Goal: Task Accomplishment & Management: Complete application form

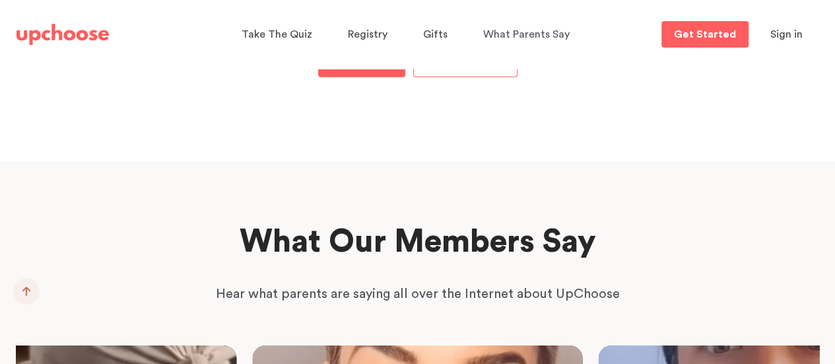
scroll to position [1915, 0]
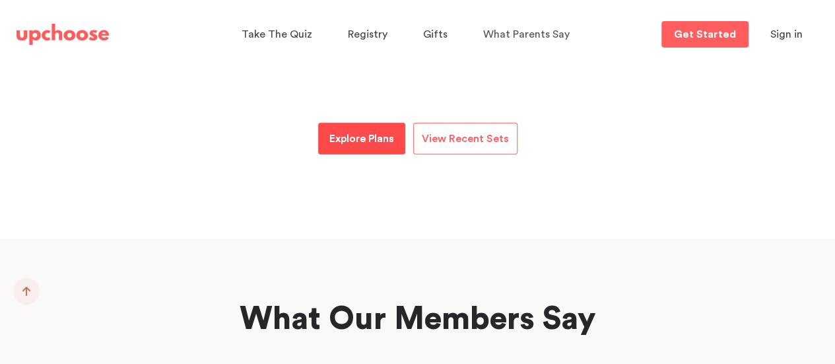
click at [354, 131] on p "Explore Plans" at bounding box center [361, 139] width 65 height 16
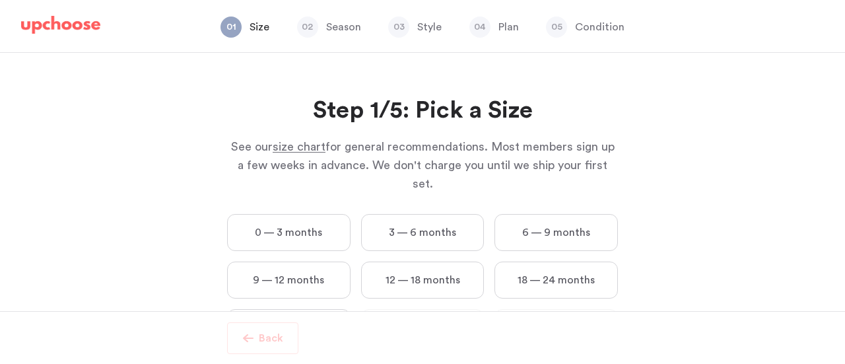
scroll to position [46, 0]
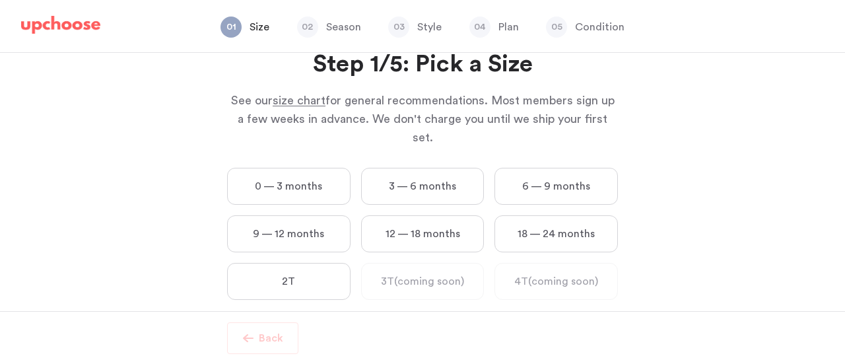
click at [311, 168] on label "0 — 3 months" at bounding box center [288, 186] width 123 height 37
click at [0, 0] on months "0 — 3 months" at bounding box center [0, 0] width 0 height 0
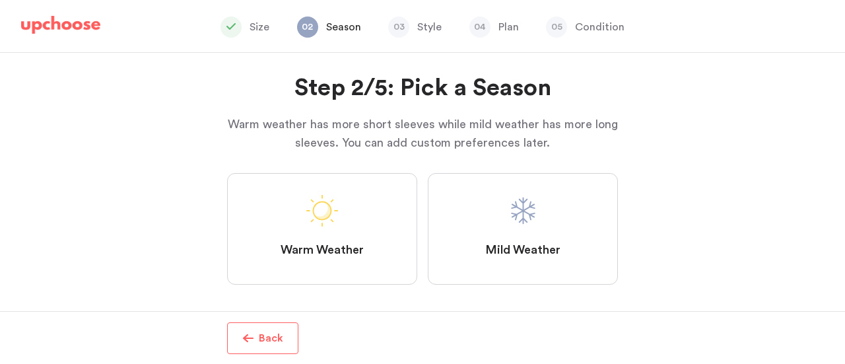
scroll to position [34, 0]
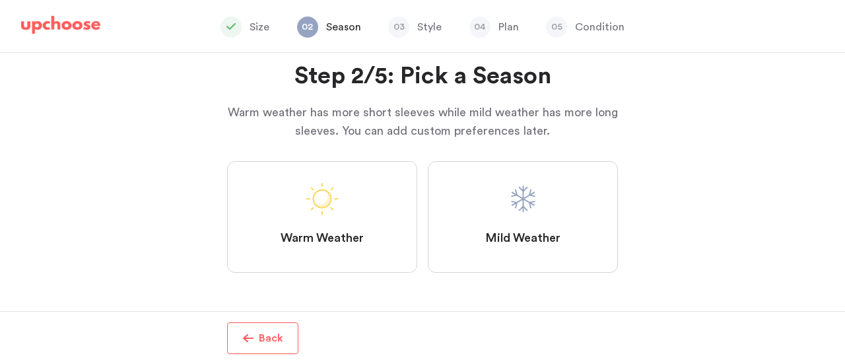
click at [533, 197] on span at bounding box center [523, 199] width 32 height 32
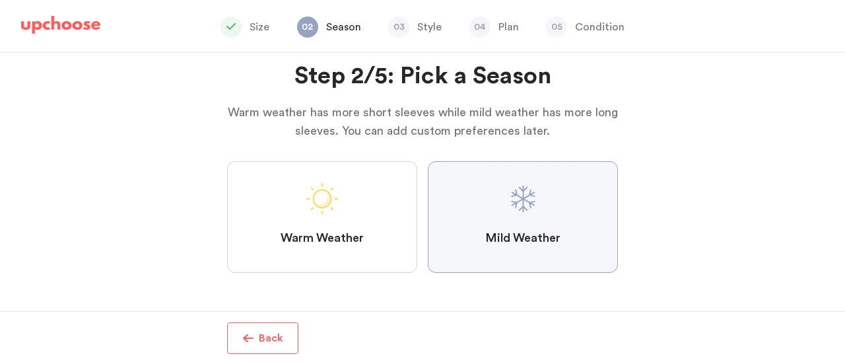
click at [0, 0] on Weather "Mild Weather" at bounding box center [0, 0] width 0 height 0
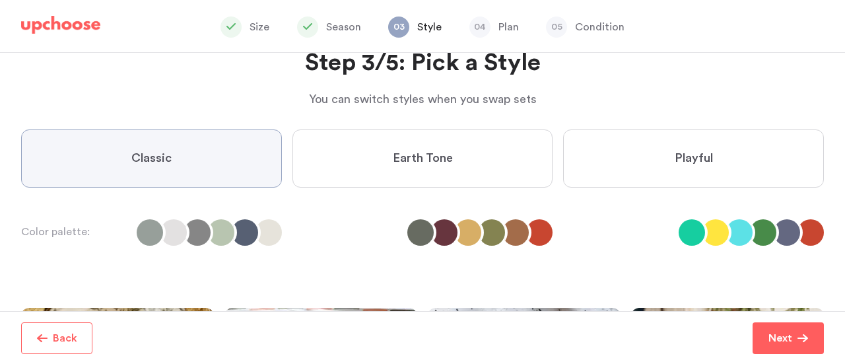
scroll to position [66, 0]
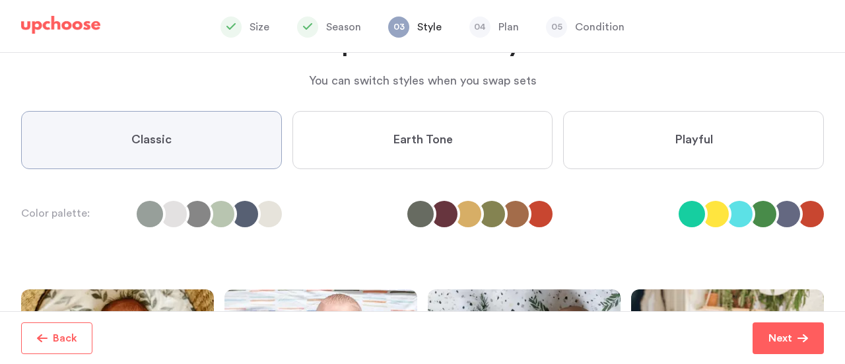
click at [415, 144] on span "Earth Tone" at bounding box center [423, 140] width 60 height 16
click at [0, 0] on Tone "Earth Tone" at bounding box center [0, 0] width 0 height 0
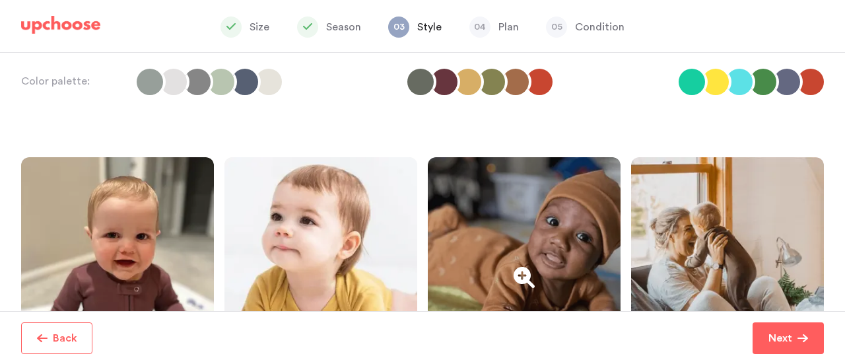
scroll to position [132, 0]
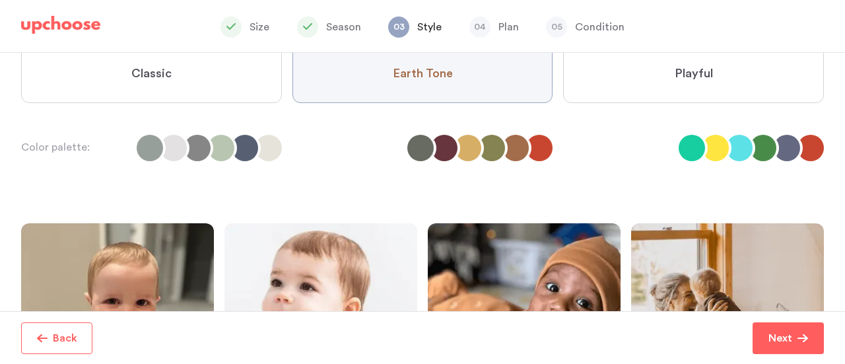
click at [176, 69] on label "Classic" at bounding box center [151, 74] width 261 height 58
click at [0, 0] on input "Classic" at bounding box center [0, 0] width 0 height 0
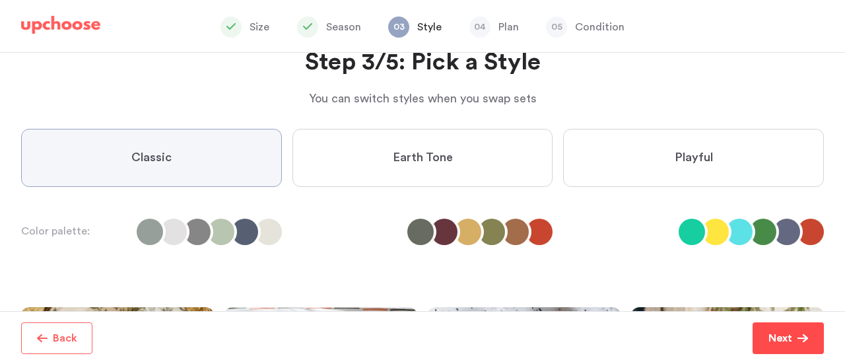
scroll to position [69, 0]
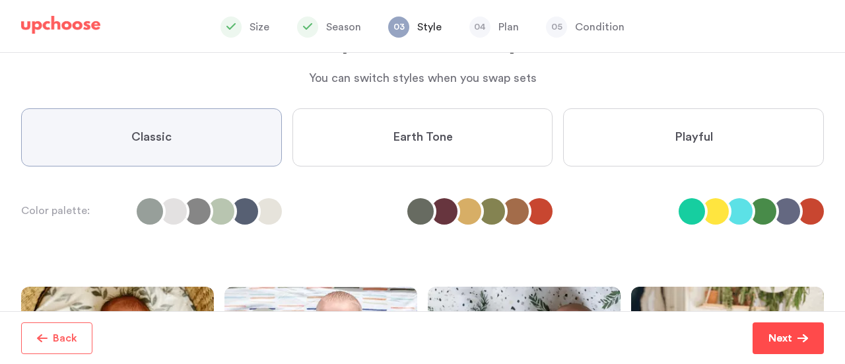
click at [803, 343] on span "button" at bounding box center [803, 338] width 11 height 11
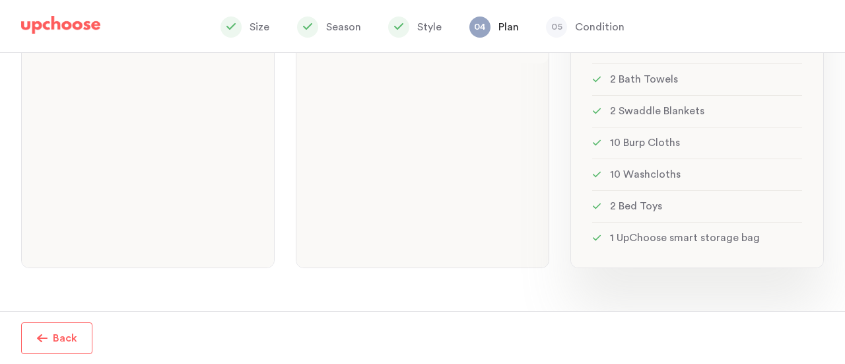
scroll to position [25, 0]
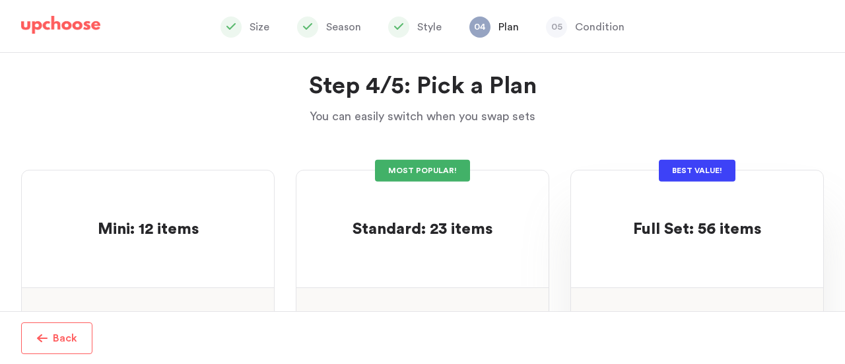
click at [705, 205] on p at bounding box center [697, 208] width 128 height 21
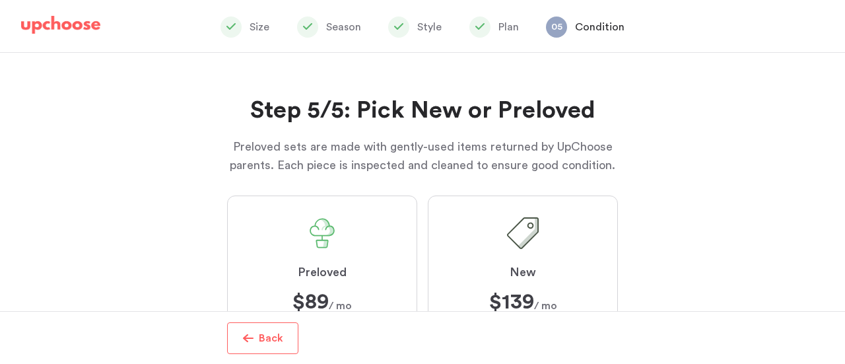
scroll to position [73, 0]
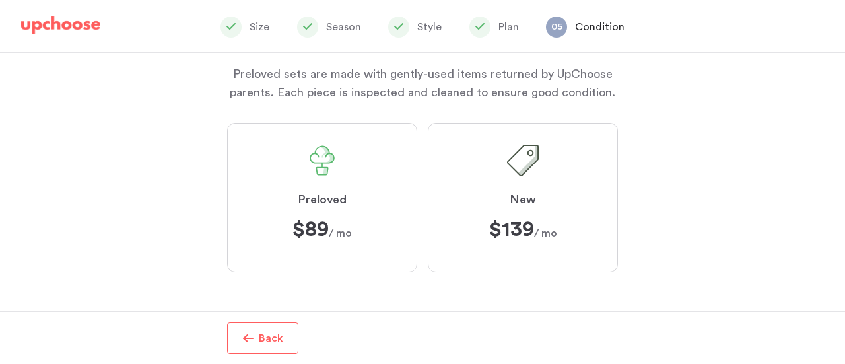
click at [314, 178] on label "Preloved $89 $89 / mo" at bounding box center [322, 197] width 190 height 149
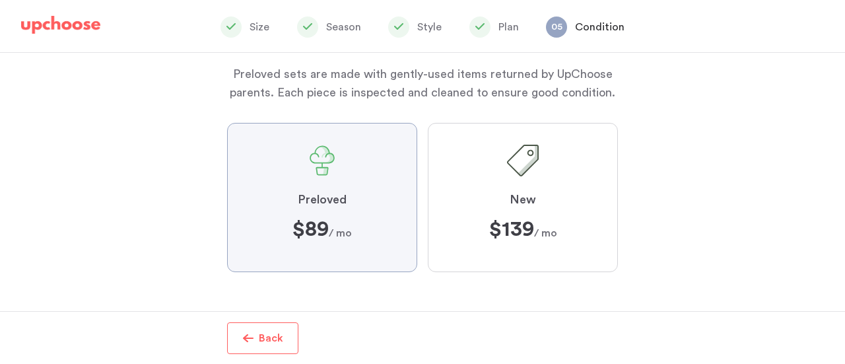
click at [0, 0] on input "Preloved $89 $89 / mo" at bounding box center [0, 0] width 0 height 0
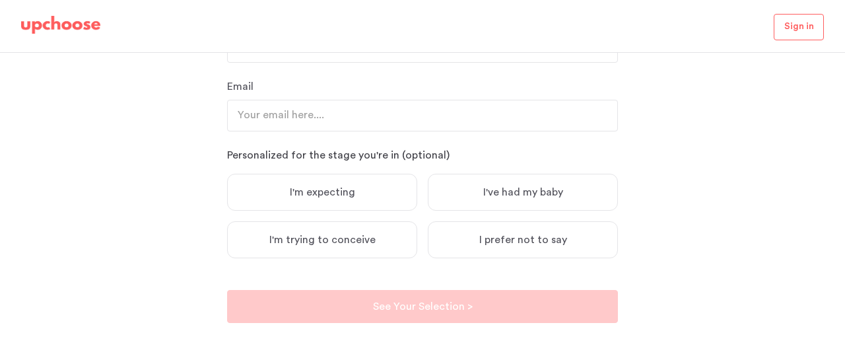
scroll to position [244, 0]
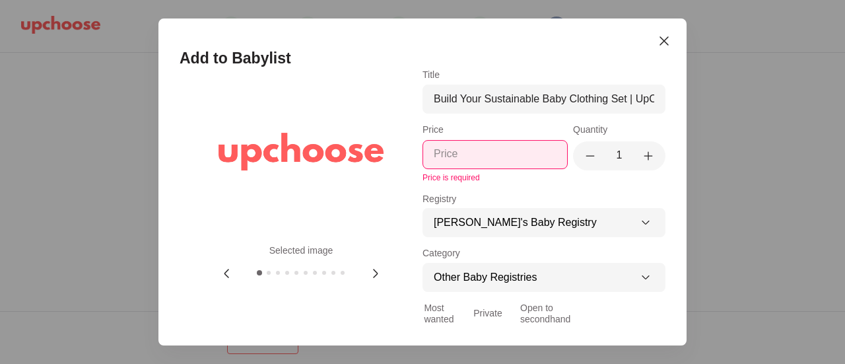
click at [373, 273] on icon at bounding box center [376, 273] width 16 height 16
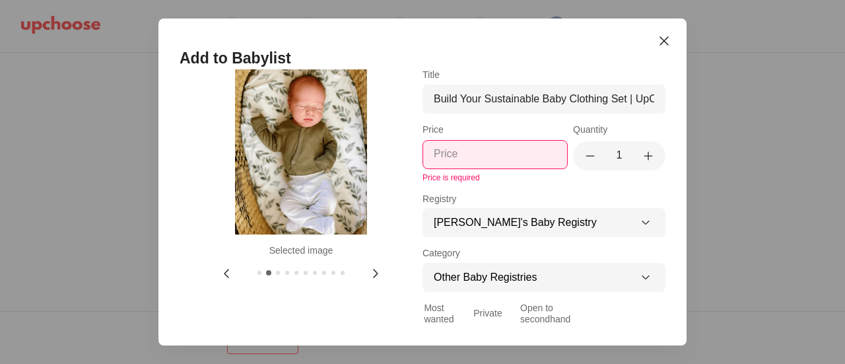
click at [221, 274] on icon at bounding box center [227, 273] width 16 height 16
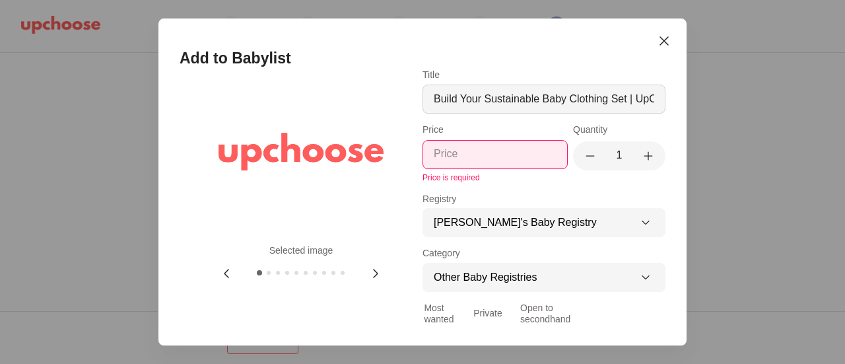
click at [550, 105] on input "Title" at bounding box center [544, 99] width 221 height 14
click at [662, 38] on icon "Close modal" at bounding box center [664, 41] width 8 height 8
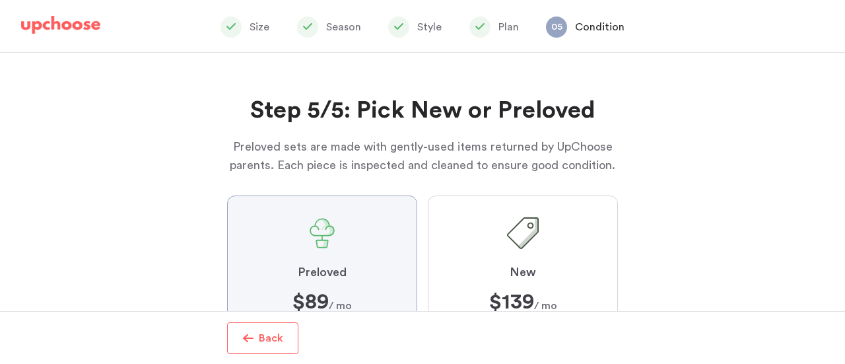
click at [57, 15] on div at bounding box center [60, 28] width 79 height 26
click at [61, 22] on img at bounding box center [60, 25] width 79 height 18
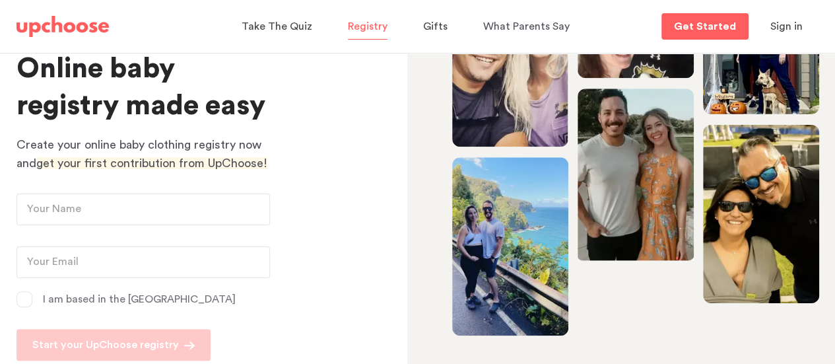
scroll to position [149, 0]
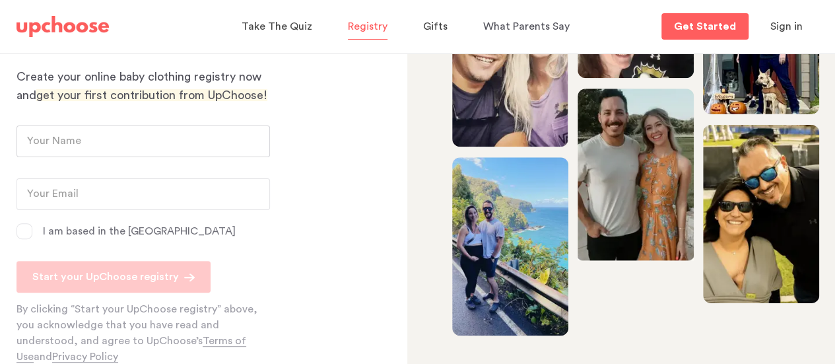
click at [87, 148] on input "text" at bounding box center [144, 141] width 254 height 32
type input "Candice Anderson"
click at [114, 189] on input "email" at bounding box center [144, 194] width 254 height 32
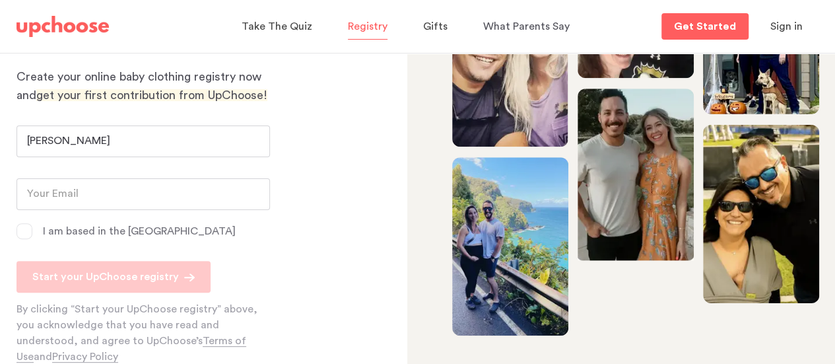
click at [114, 189] on input "email" at bounding box center [144, 194] width 254 height 32
click at [82, 194] on input "email" at bounding box center [144, 194] width 254 height 32
type input "candice1988@hotmail.com"
click at [15, 231] on div "Online baby registry made easy Create your online baby clothing registry now an…" at bounding box center [203, 208] width 407 height 311
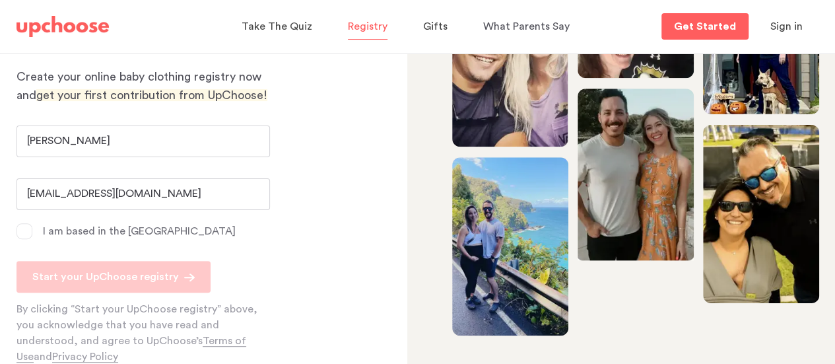
click at [28, 230] on span at bounding box center [25, 231] width 16 height 16
click at [0, 0] on input "I am based in the US" at bounding box center [0, 0] width 0 height 0
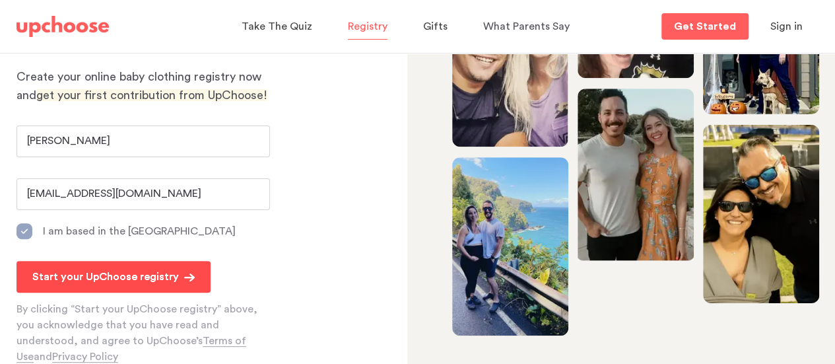
click at [76, 273] on p "Start your UpChoose registry" at bounding box center [105, 277] width 147 height 16
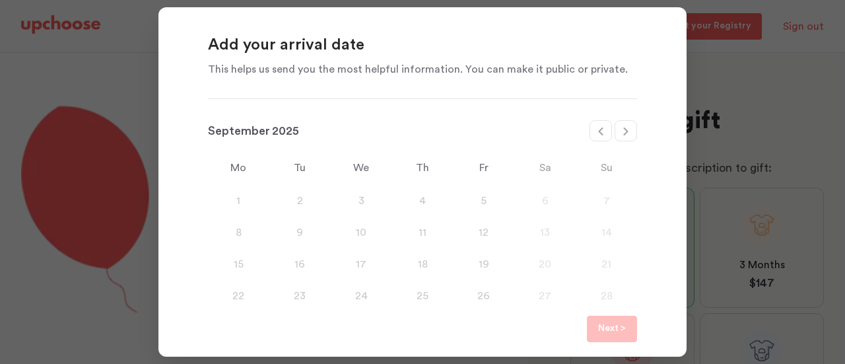
click at [628, 129] on icon at bounding box center [626, 131] width 11 height 11
select select "January"
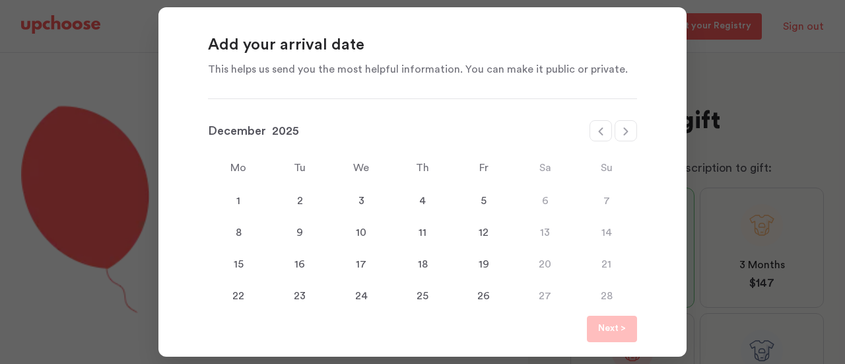
select select "2026"
click at [628, 129] on icon at bounding box center [626, 131] width 11 height 11
select select "February"
click at [416, 259] on div "12" at bounding box center [422, 264] width 61 height 16
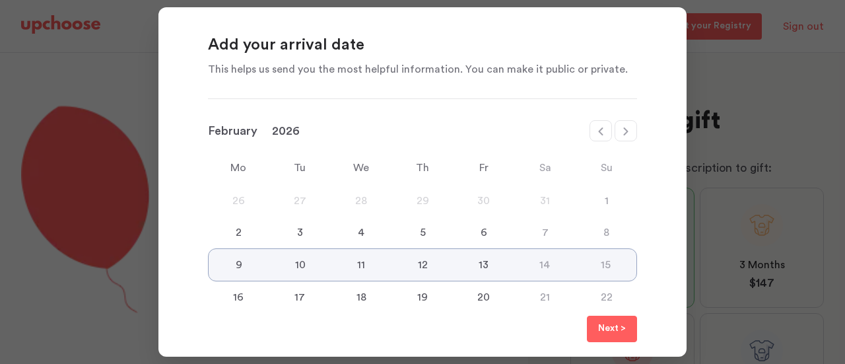
click at [613, 325] on p "Next >" at bounding box center [612, 329] width 28 height 16
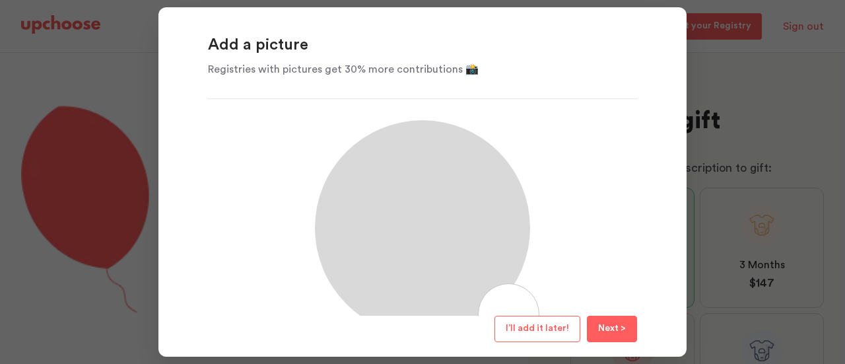
scroll to position [63, 0]
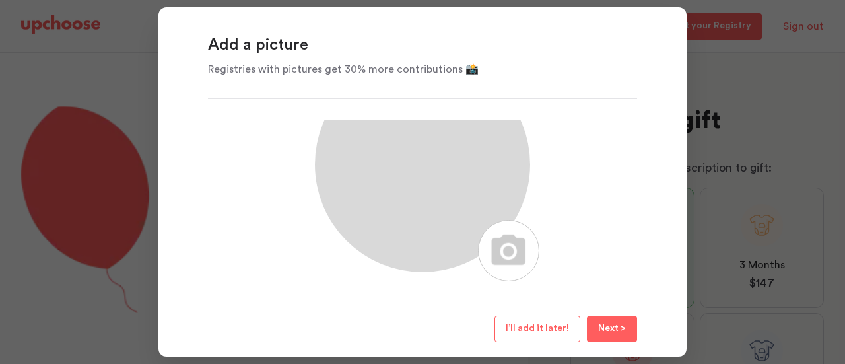
click at [537, 327] on span "I’ll add it later!" at bounding box center [537, 327] width 63 height 9
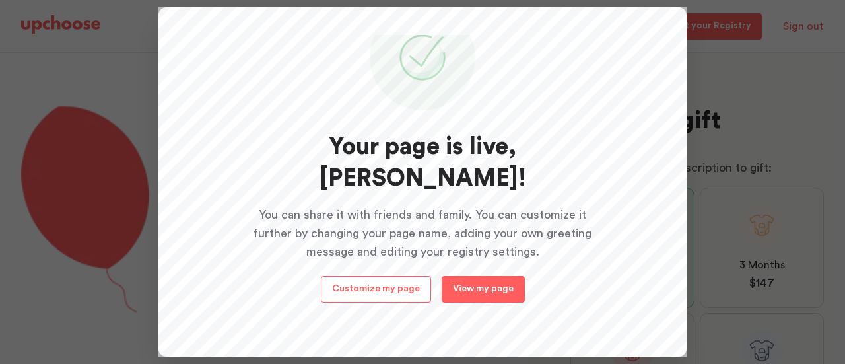
scroll to position [66, 0]
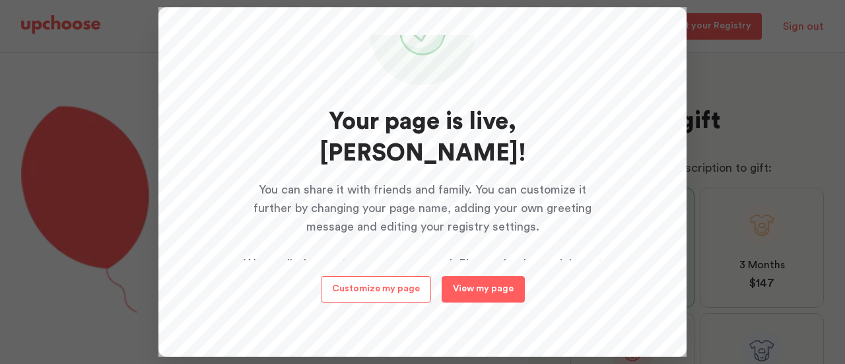
click at [363, 279] on button "Customize my page" at bounding box center [376, 289] width 110 height 26
click at [388, 285] on span "Customize my page" at bounding box center [376, 288] width 88 height 9
click at [367, 287] on span "Customize my page" at bounding box center [376, 288] width 88 height 9
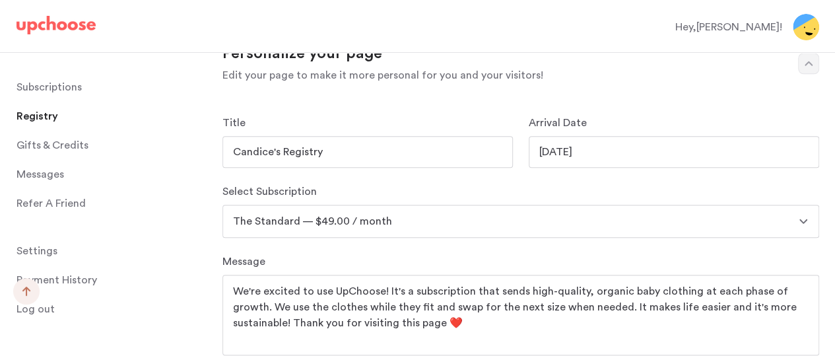
scroll to position [594, 0]
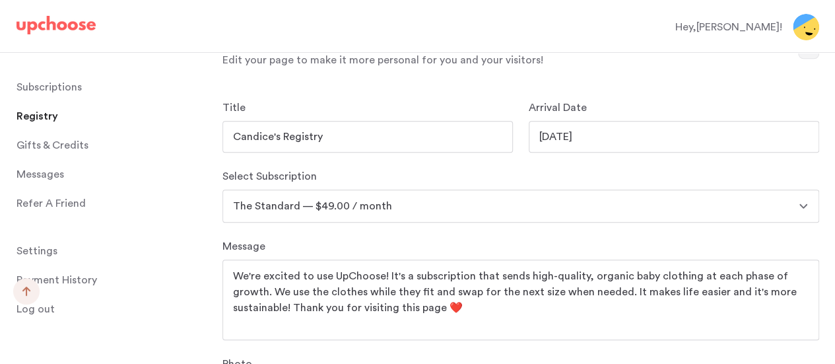
click at [573, 142] on input "[DATE]" at bounding box center [674, 137] width 290 height 32
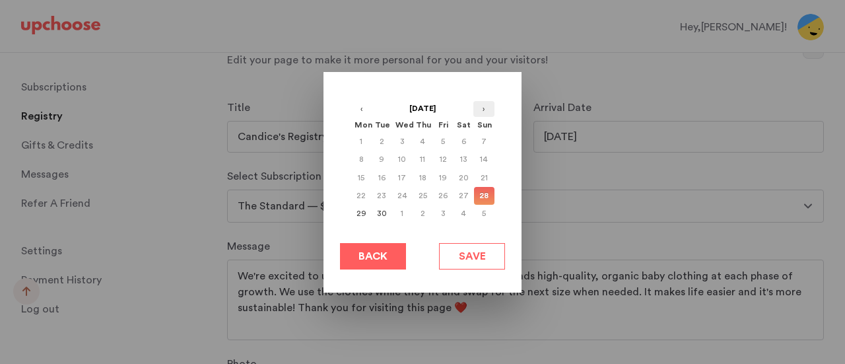
click at [477, 107] on button "›" at bounding box center [483, 109] width 21 height 16
click at [493, 109] on button "›" at bounding box center [483, 109] width 21 height 16
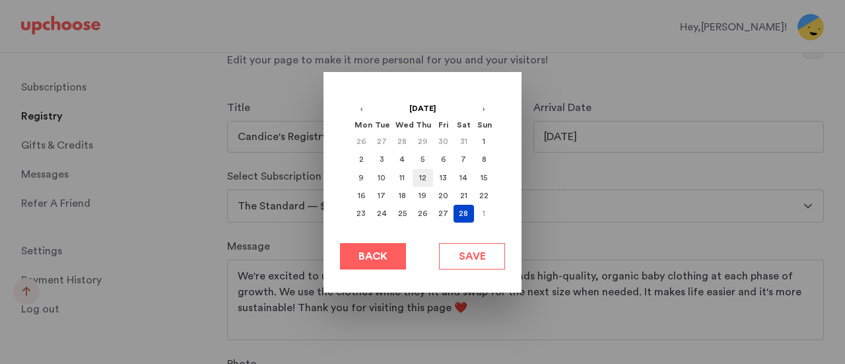
click at [422, 174] on div "12" at bounding box center [423, 178] width 20 height 18
click at [454, 254] on button "Save" at bounding box center [472, 256] width 66 height 26
type input "[DATE]"
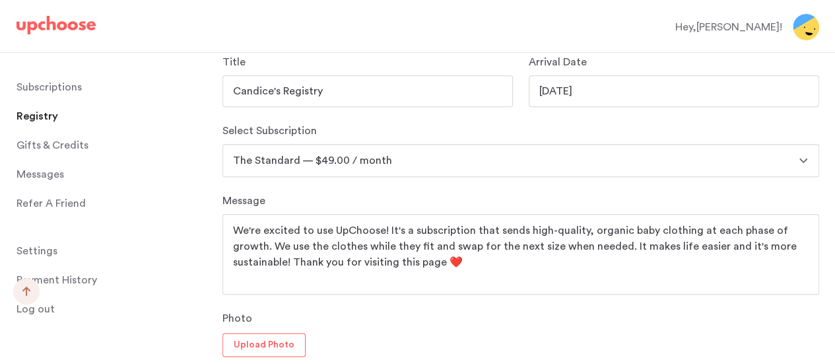
scroll to position [660, 0]
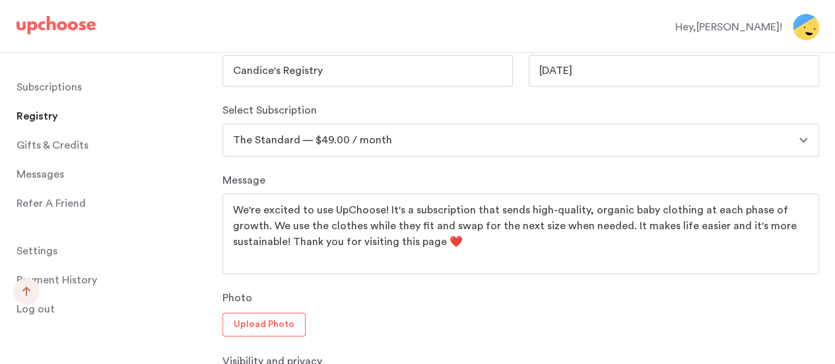
click at [425, 143] on select "The Full Set — $139.00 / month The Full Set — $89.00 / month The Standard — $99…" at bounding box center [520, 139] width 597 height 33
select select "89"
click at [222, 123] on select "The Full Set — $139.00 / month The Full Set — $89.00 / month The Standard — $99…" at bounding box center [520, 139] width 597 height 33
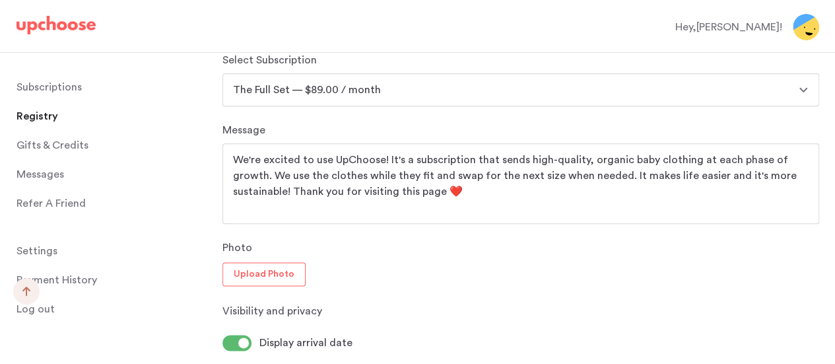
scroll to position [726, 0]
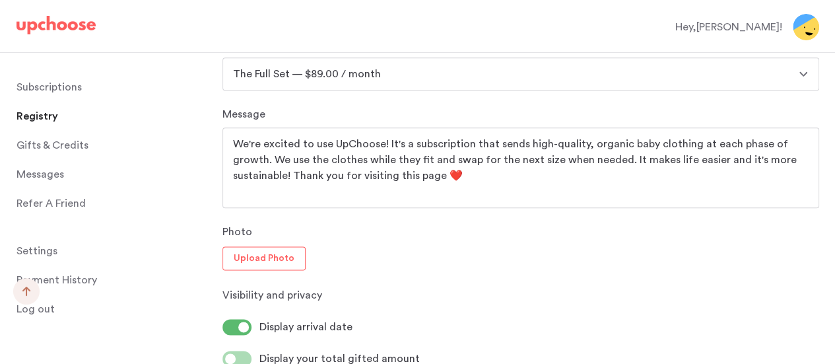
click at [469, 234] on p "Photo" at bounding box center [520, 232] width 597 height 16
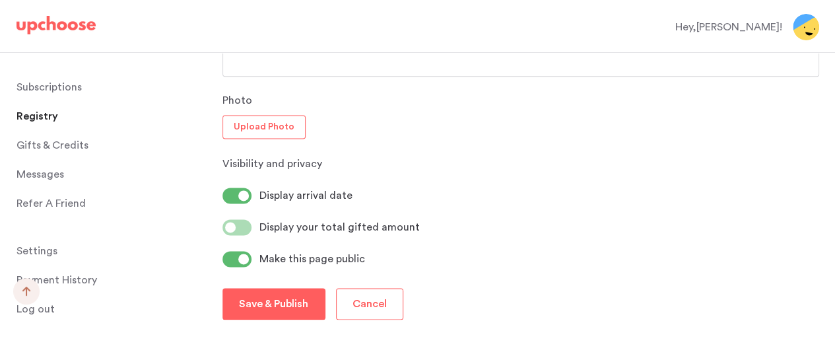
scroll to position [897, 0]
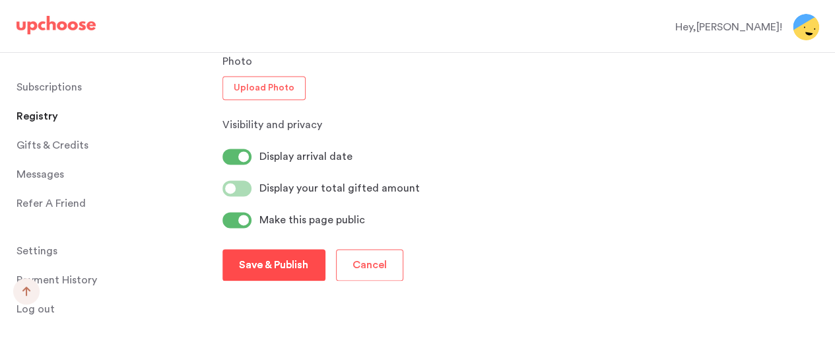
click at [283, 259] on p "Save & Publish" at bounding box center [273, 265] width 69 height 16
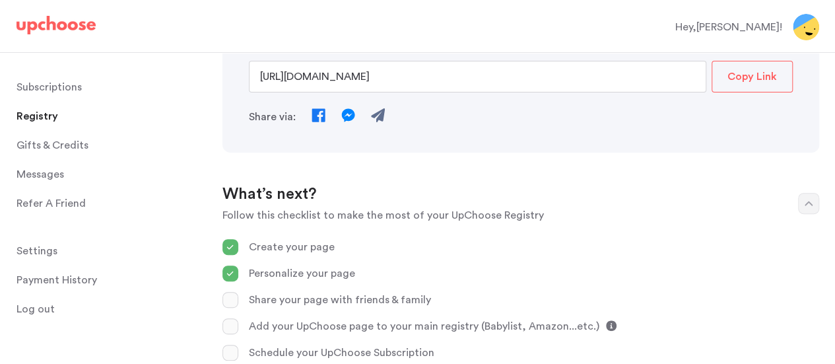
scroll to position [0, 0]
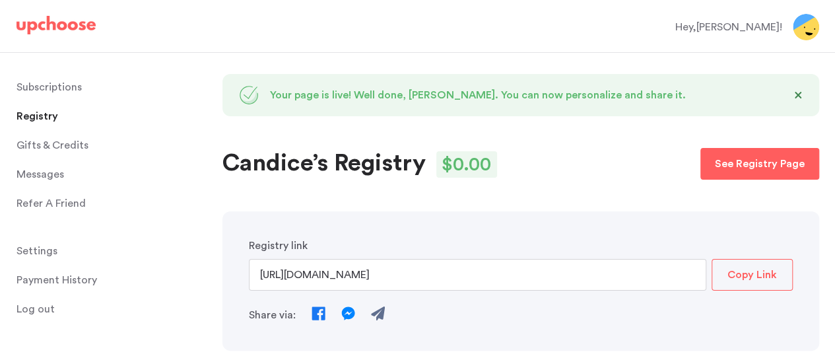
click at [757, 267] on p "Copy Link" at bounding box center [753, 275] width 50 height 16
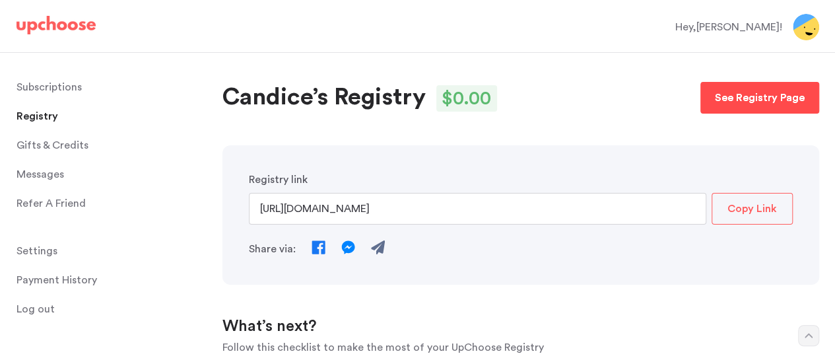
click at [737, 92] on p "See Registry Page" at bounding box center [760, 98] width 90 height 16
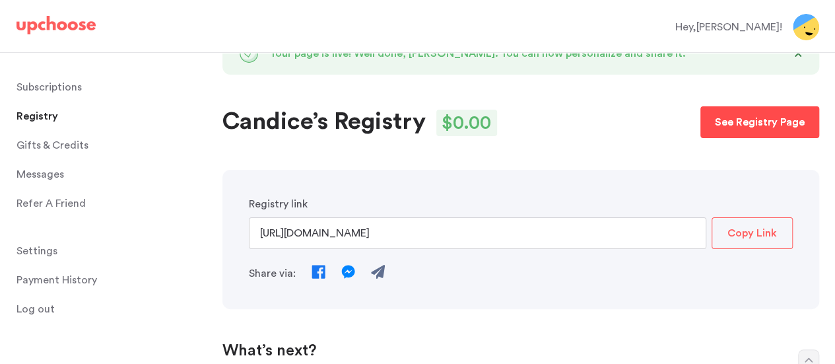
scroll to position [0, 0]
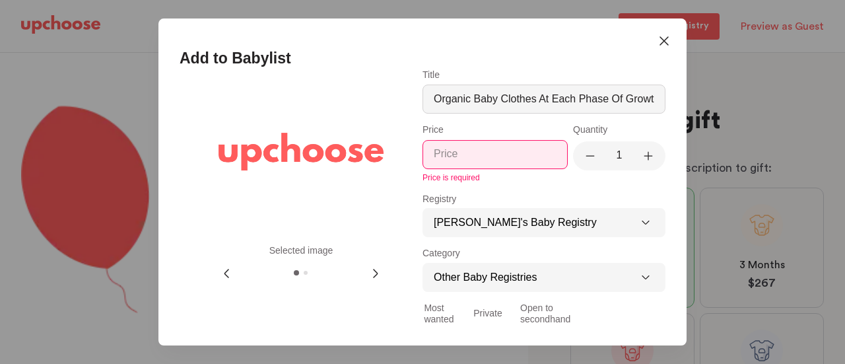
click at [445, 93] on input "Title" at bounding box center [544, 99] width 221 height 14
click at [494, 90] on div at bounding box center [544, 99] width 243 height 29
click at [494, 92] on input "Title" at bounding box center [544, 99] width 221 height 14
click at [494, 90] on div at bounding box center [544, 99] width 243 height 29
click at [494, 92] on input "Title" at bounding box center [544, 99] width 221 height 14
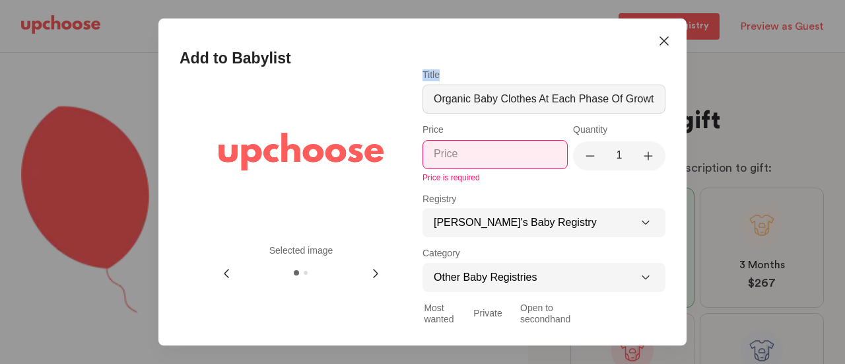
click at [494, 90] on div at bounding box center [544, 99] width 243 height 29
click at [494, 92] on input "Title" at bounding box center [544, 99] width 221 height 14
click at [510, 93] on input "Title" at bounding box center [544, 99] width 221 height 14
drag, startPoint x: 512, startPoint y: 96, endPoint x: 844, endPoint y: 69, distance: 333.8
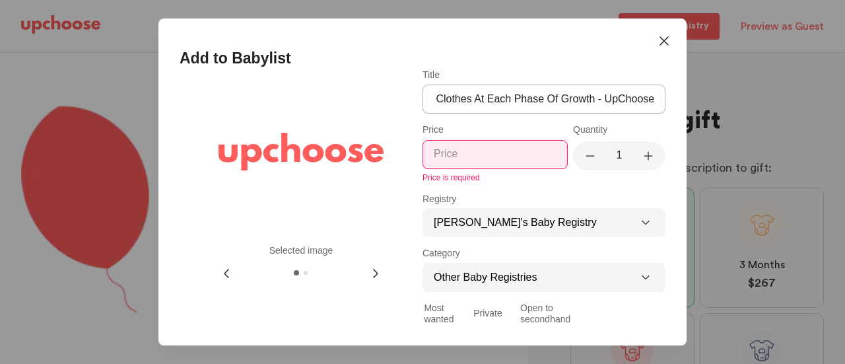
click at [834, 0] on div "Close Icon Add to Babylist Selected image Previous Image Next Image Title Price…" at bounding box center [423, 0] width 824 height 0
click at [528, 102] on input "Title" at bounding box center [544, 99] width 221 height 14
drag, startPoint x: 592, startPoint y: 98, endPoint x: 162, endPoint y: 71, distance: 430.7
click at [162, 71] on div "Selected image Previous Image Next Image Title Price Price is required Quantity…" at bounding box center [422, 196] width 528 height 255
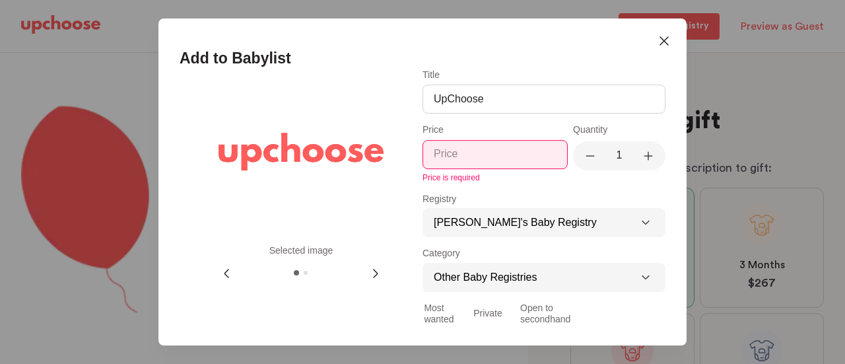
click at [517, 93] on input "UpChoose" at bounding box center [544, 99] width 221 height 14
type input "UpChoose- Baby Clothes Rental"
click at [502, 159] on input "Price" at bounding box center [495, 154] width 123 height 14
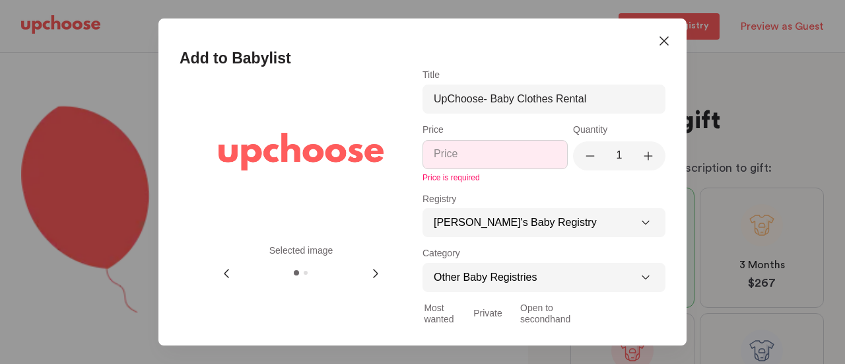
click at [502, 159] on input "Price" at bounding box center [495, 154] width 123 height 14
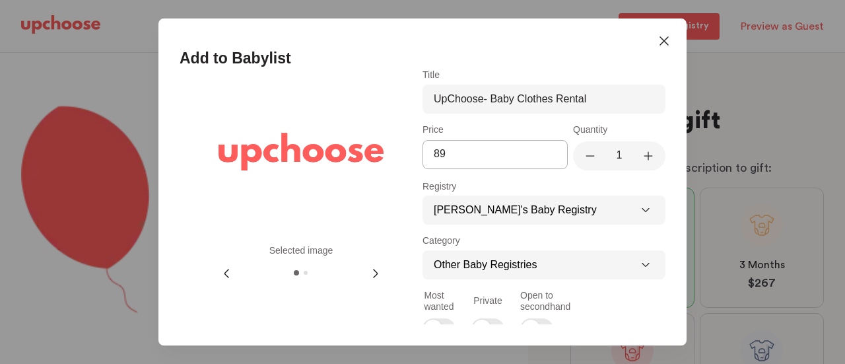
type input "89"
click at [642, 154] on icon "Plus" at bounding box center [648, 155] width 13 height 13
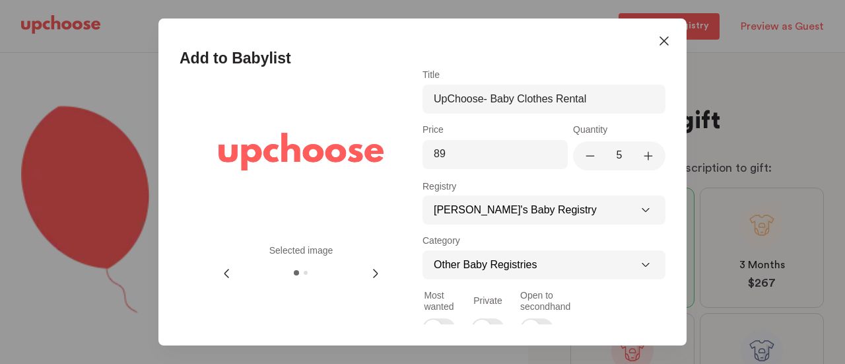
click at [642, 154] on icon "Plus" at bounding box center [648, 155] width 13 height 13
click at [663, 131] on div "Selected image Previous Image Next Image Title UpChoose- Baby Clothes Rental Pr…" at bounding box center [422, 196] width 528 height 255
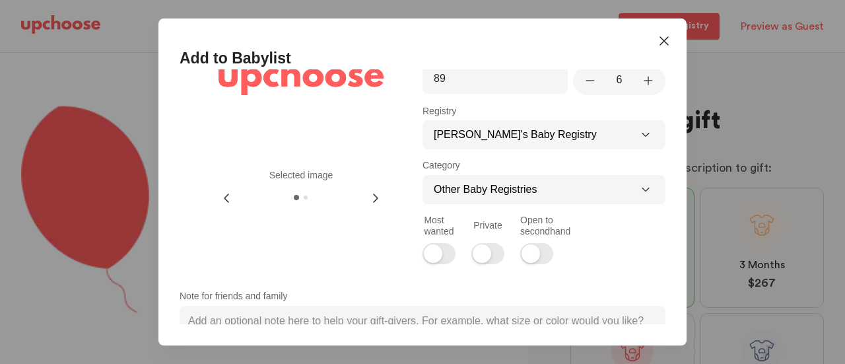
scroll to position [132, 0]
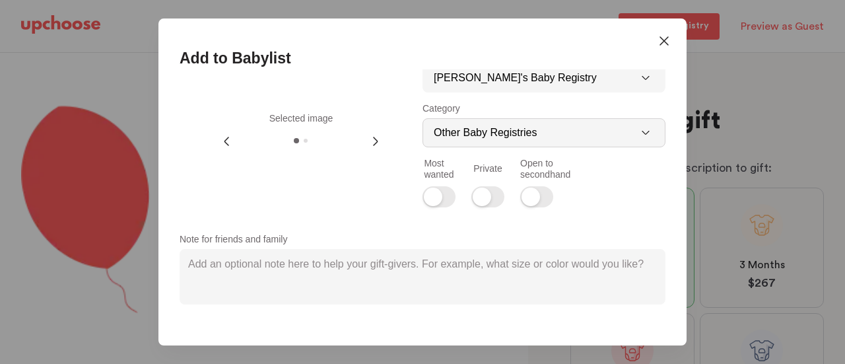
click at [565, 133] on select "Other Baby Registries A Little Something Extra✨ Feeding Sleeping Diapering Baby…" at bounding box center [544, 132] width 243 height 29
select select "-4"
click at [423, 118] on select "Other Baby Registries A Little Something Extra✨ Feeding Sleeping Diapering Baby…" at bounding box center [544, 132] width 243 height 29
click at [605, 205] on div "Most wanted Private Open to secondhand" at bounding box center [544, 183] width 243 height 50
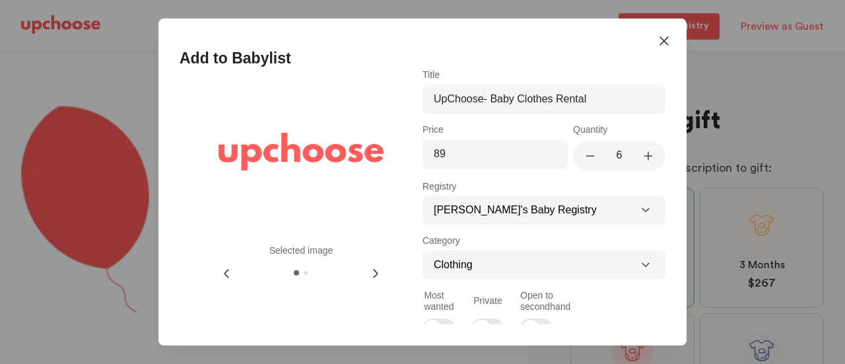
scroll to position [162, 0]
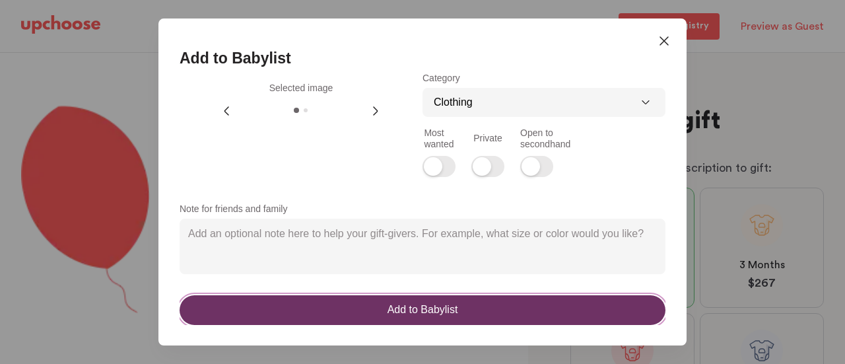
click at [430, 310] on div "Add to Babylist" at bounding box center [423, 310] width 71 height 14
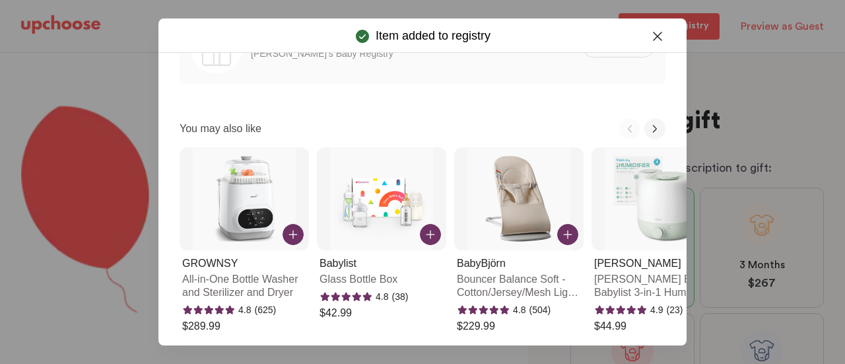
scroll to position [53, 0]
click at [661, 34] on icon "Close Icon" at bounding box center [658, 36] width 16 height 16
